Goal: Find specific page/section: Find specific page/section

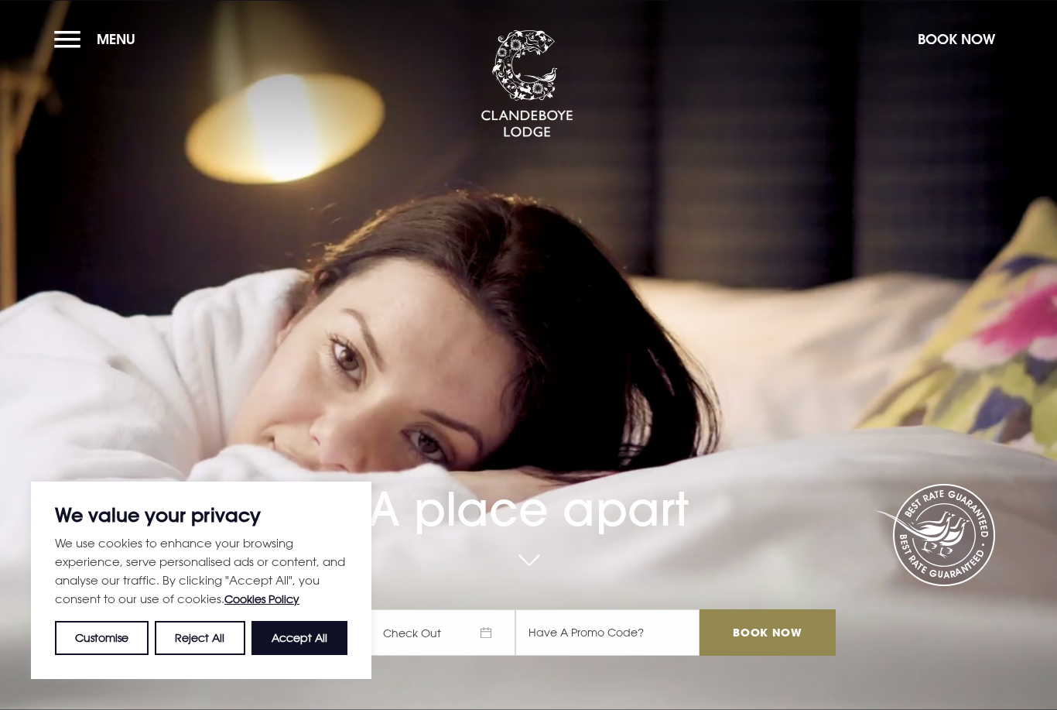
click at [305, 634] on button "Accept All" at bounding box center [299, 638] width 96 height 34
checkbox input "true"
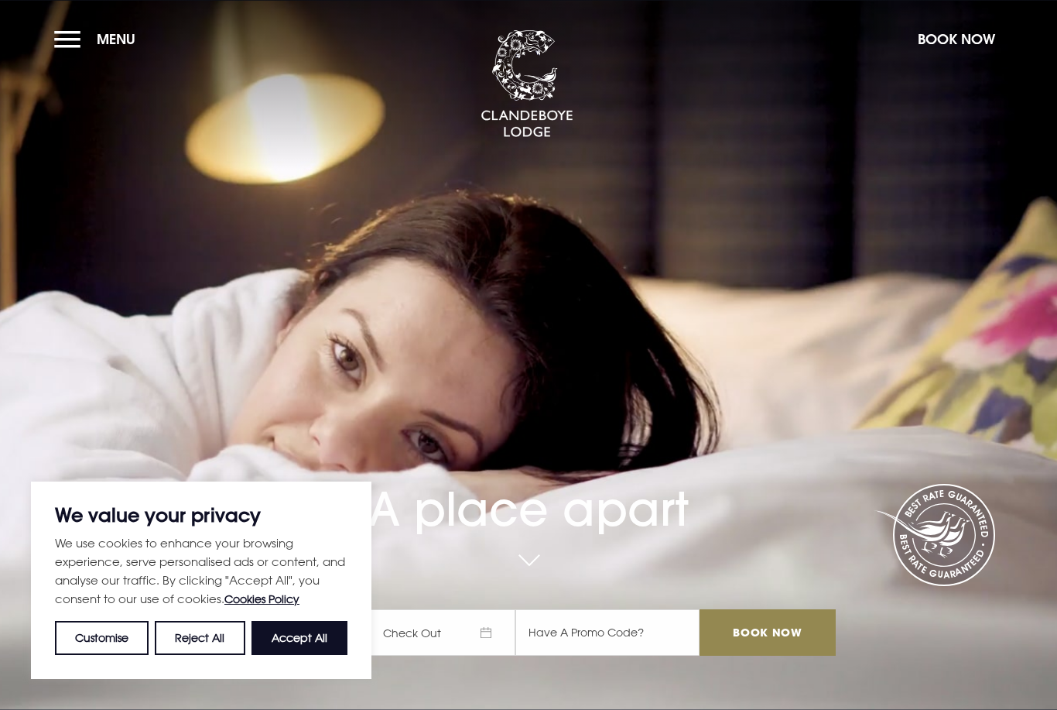
checkbox input "true"
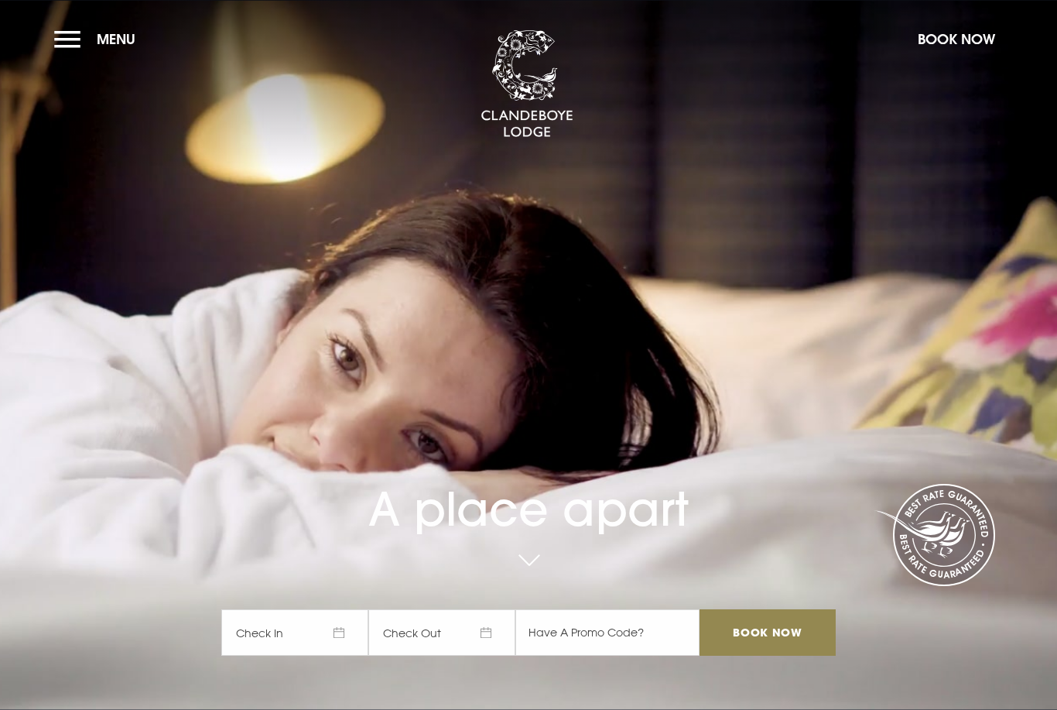
click at [56, 36] on button "Menu" at bounding box center [98, 38] width 89 height 33
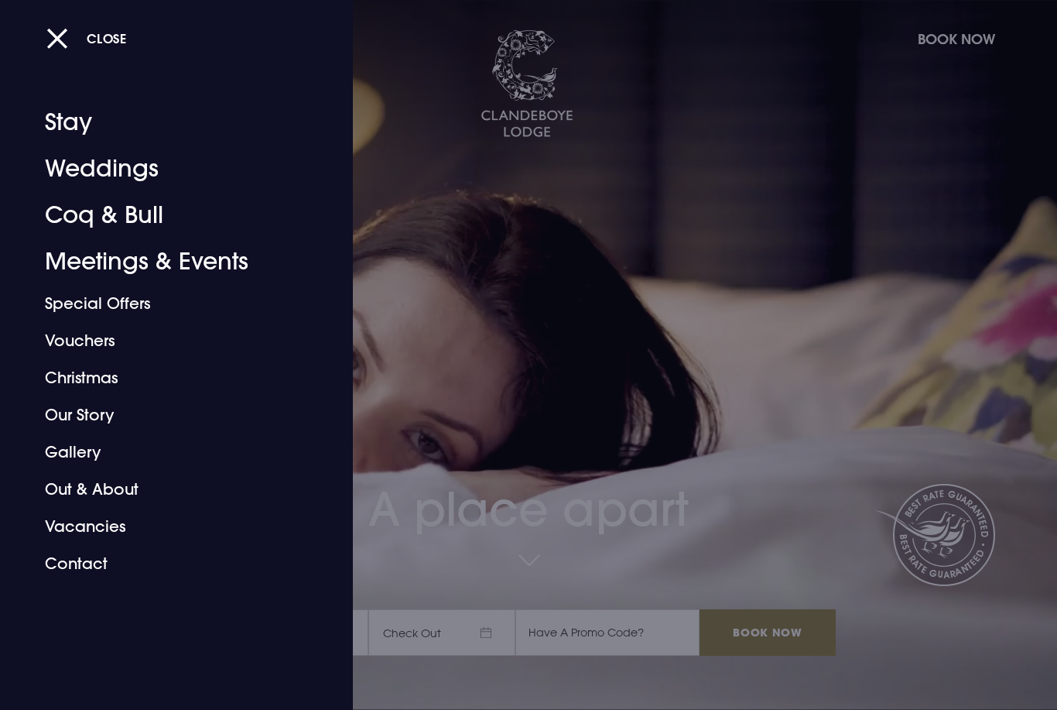
click at [140, 212] on link "Coq & Bull" at bounding box center [167, 215] width 245 height 46
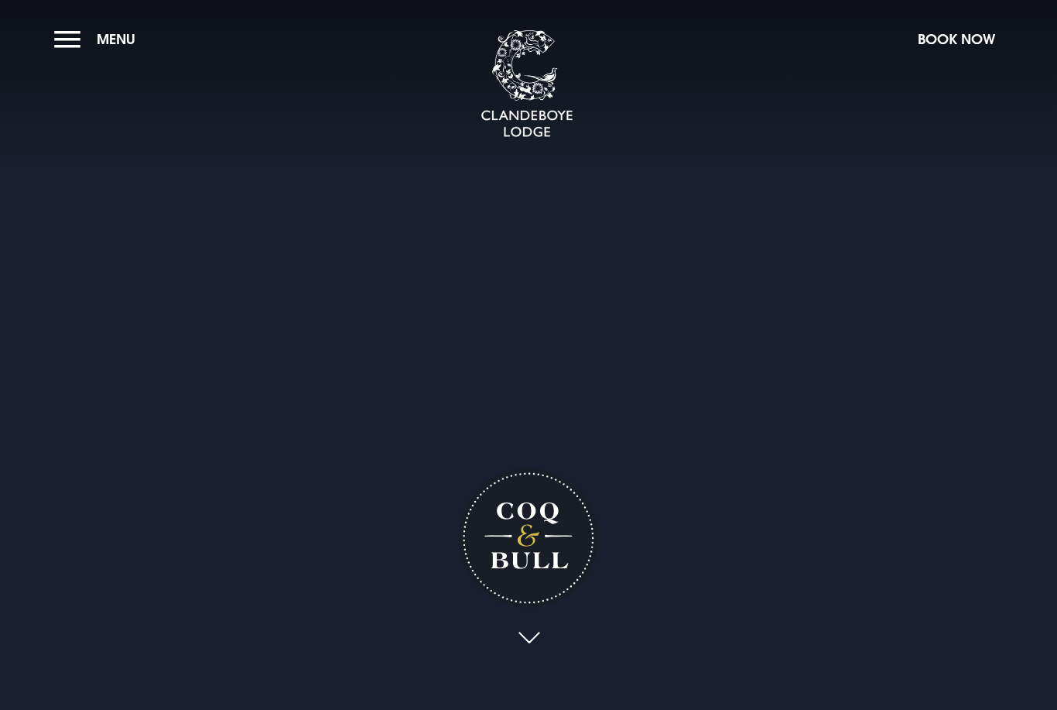
checkbox input "true"
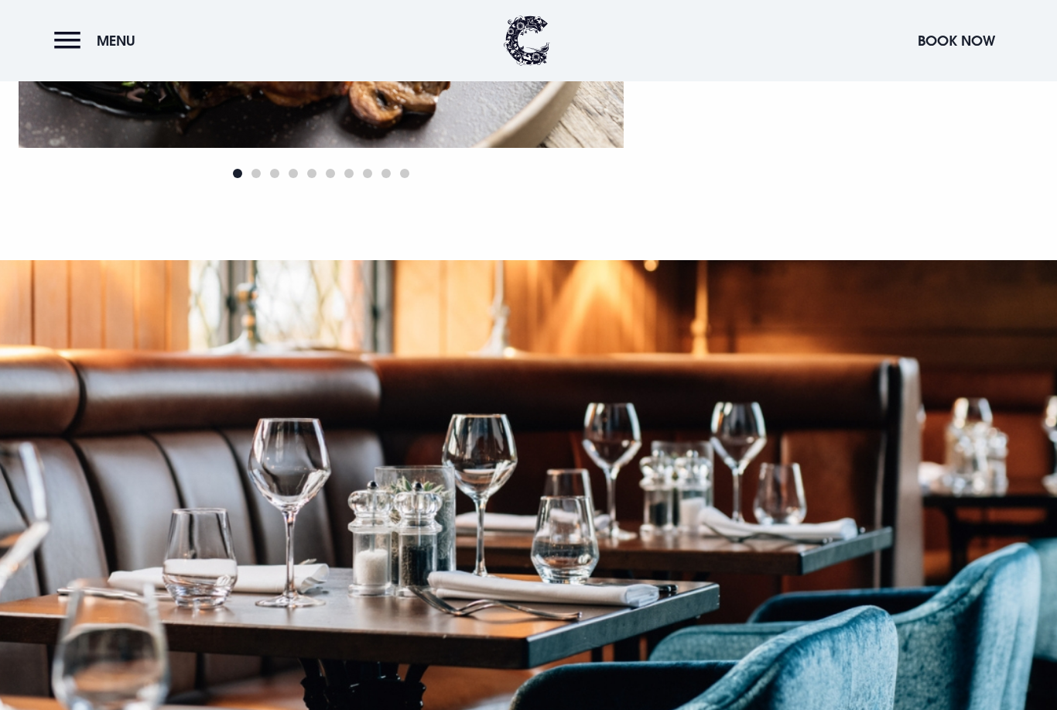
scroll to position [1506, 0]
